Goal: Navigation & Orientation: Find specific page/section

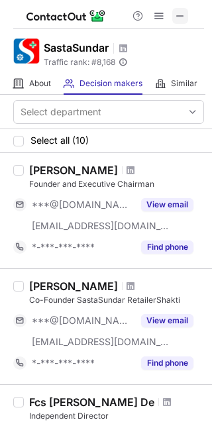
click at [184, 19] on span at bounding box center [180, 16] width 11 height 11
